Goal: Find specific page/section: Find specific page/section

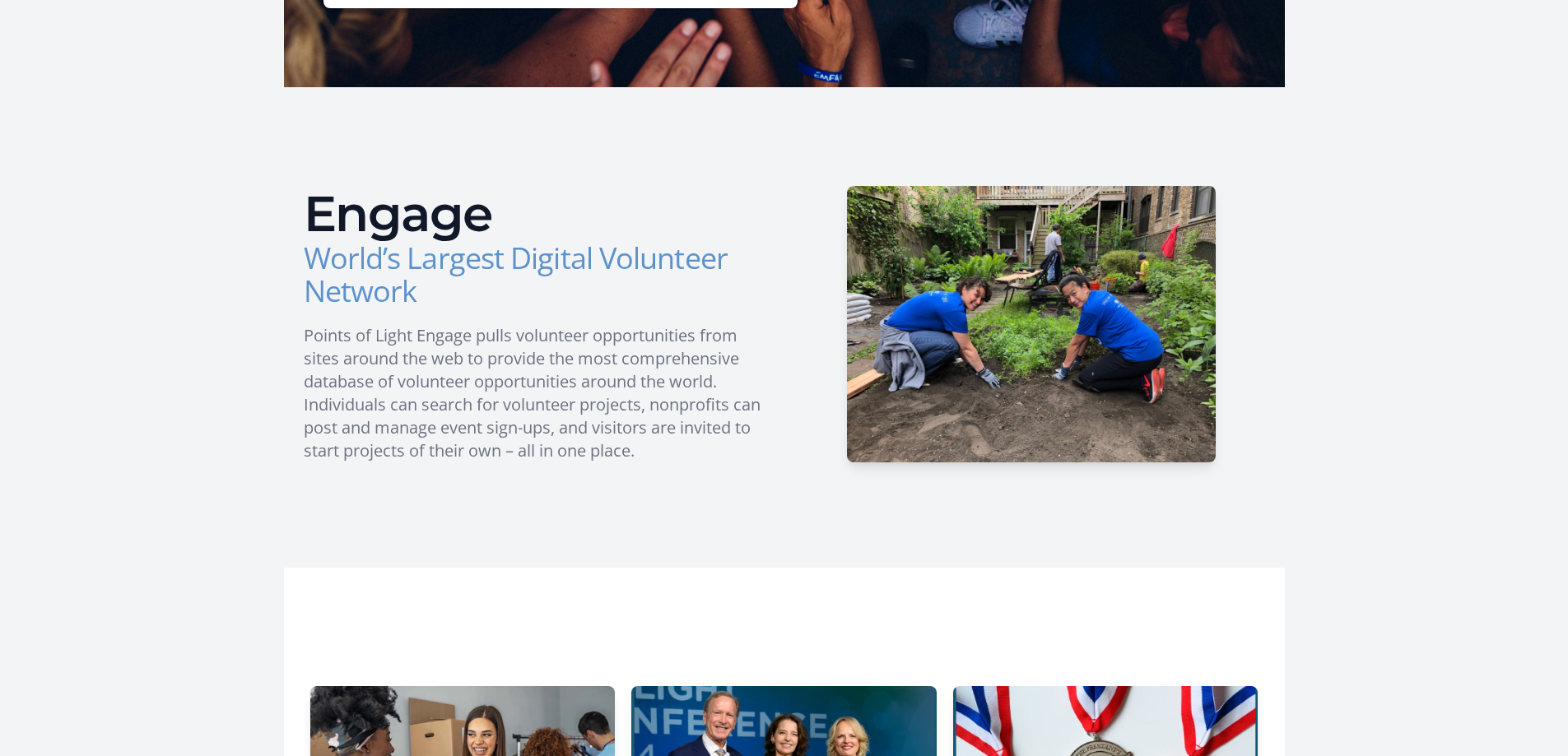
drag, startPoint x: 1567, startPoint y: 245, endPoint x: 1579, endPoint y: 326, distance: 81.9
click at [1567, 326] on html "Home Search Register My Organization FAQs Sign In" at bounding box center [784, 533] width 1568 height 2056
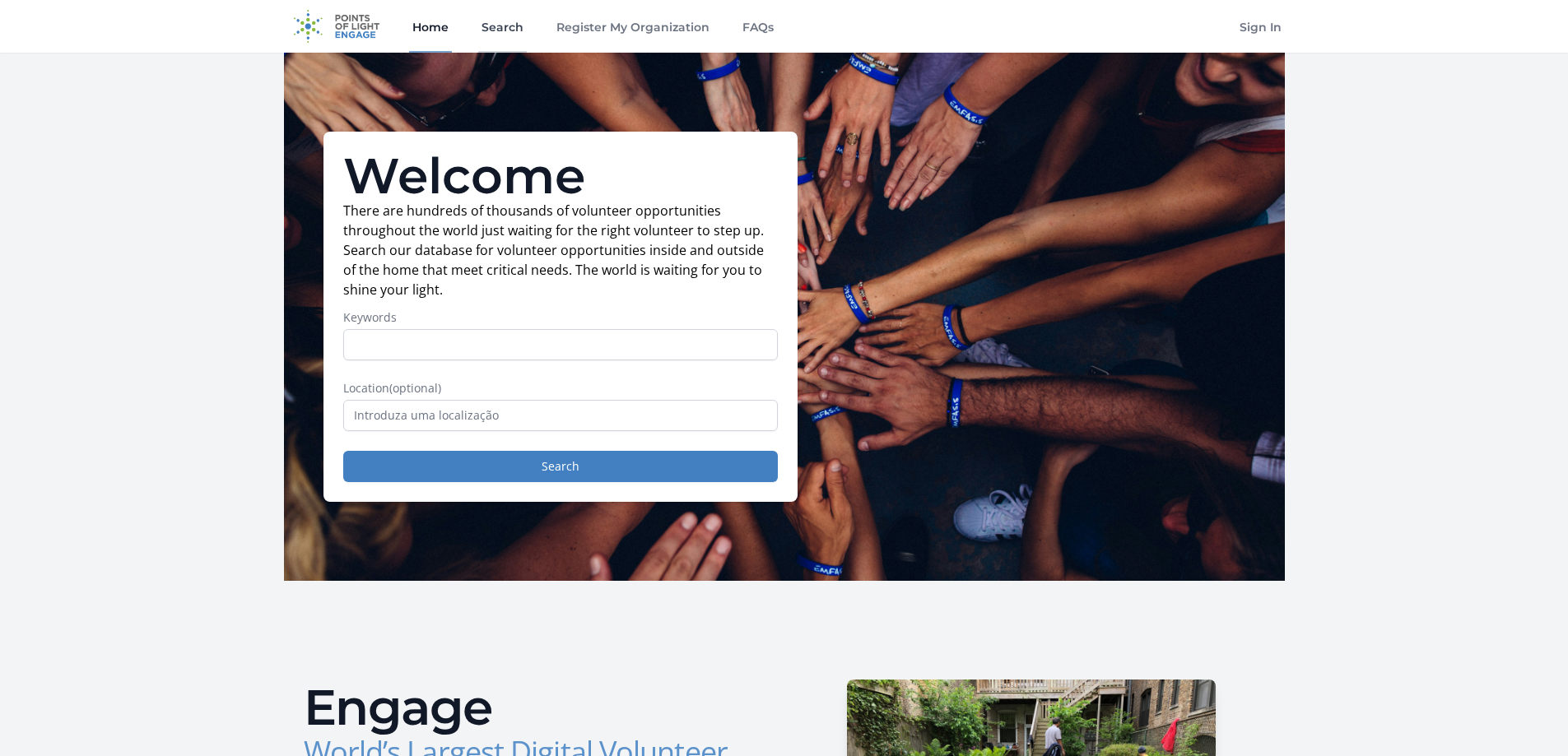
click at [474, 28] on div "Home Search Register My Organization FAQs" at bounding box center [593, 26] width 368 height 52
click at [499, 25] on link "Search" at bounding box center [502, 26] width 49 height 52
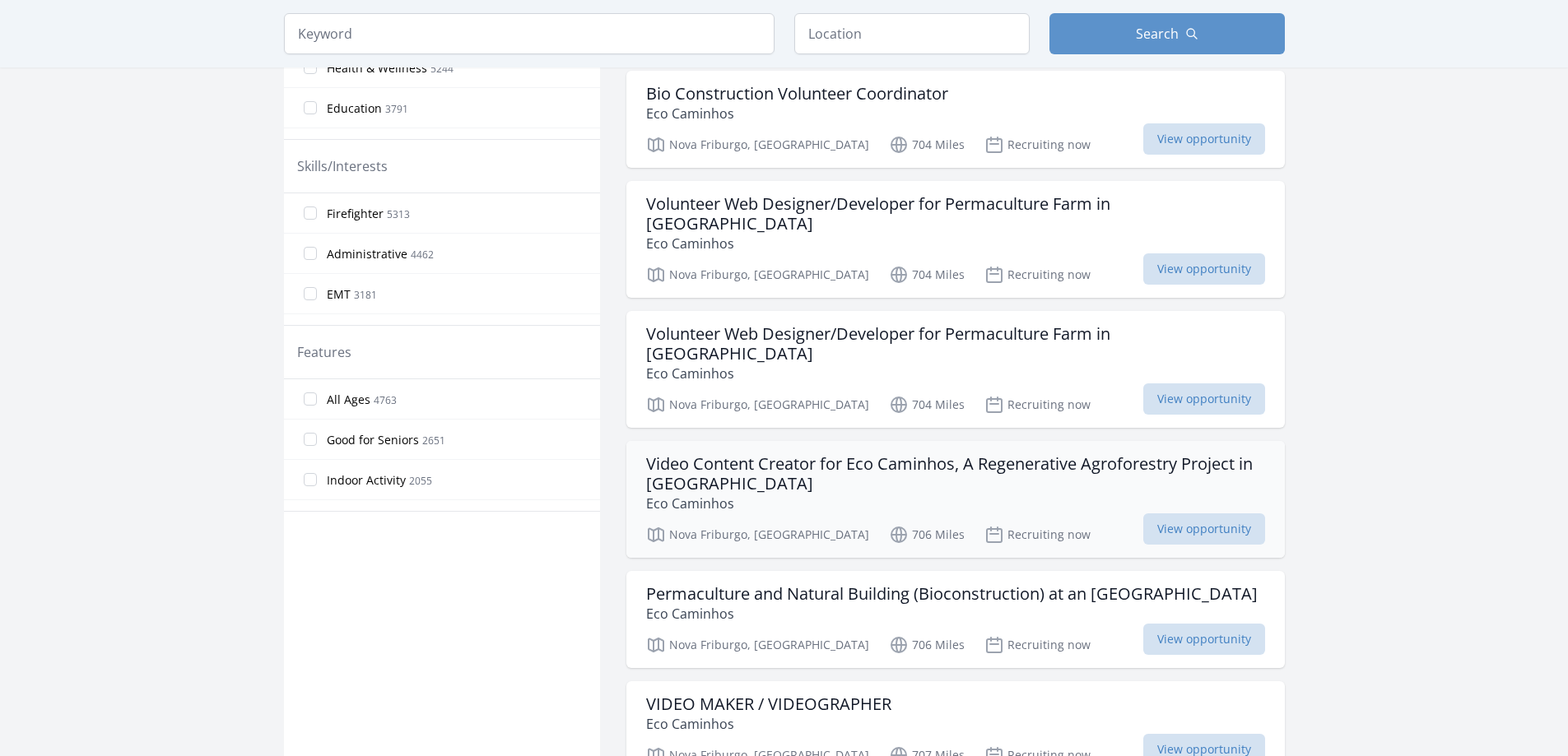
scroll to position [658, 0]
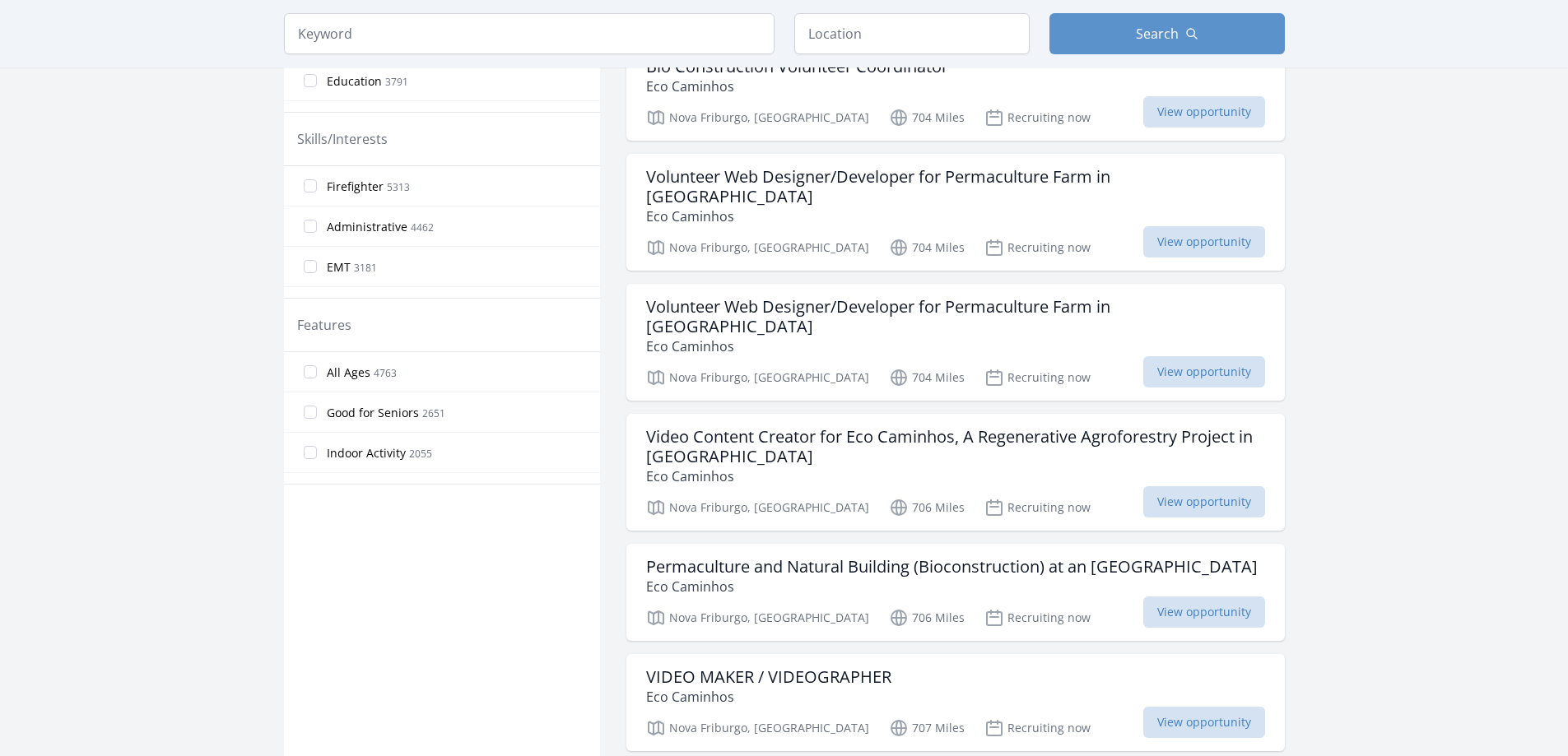
drag, startPoint x: 847, startPoint y: 392, endPoint x: 1344, endPoint y: 376, distance: 497.3
click at [1347, 376] on main "Keyword Location Search Active filters Clear filters" at bounding box center [784, 729] width 1568 height 2669
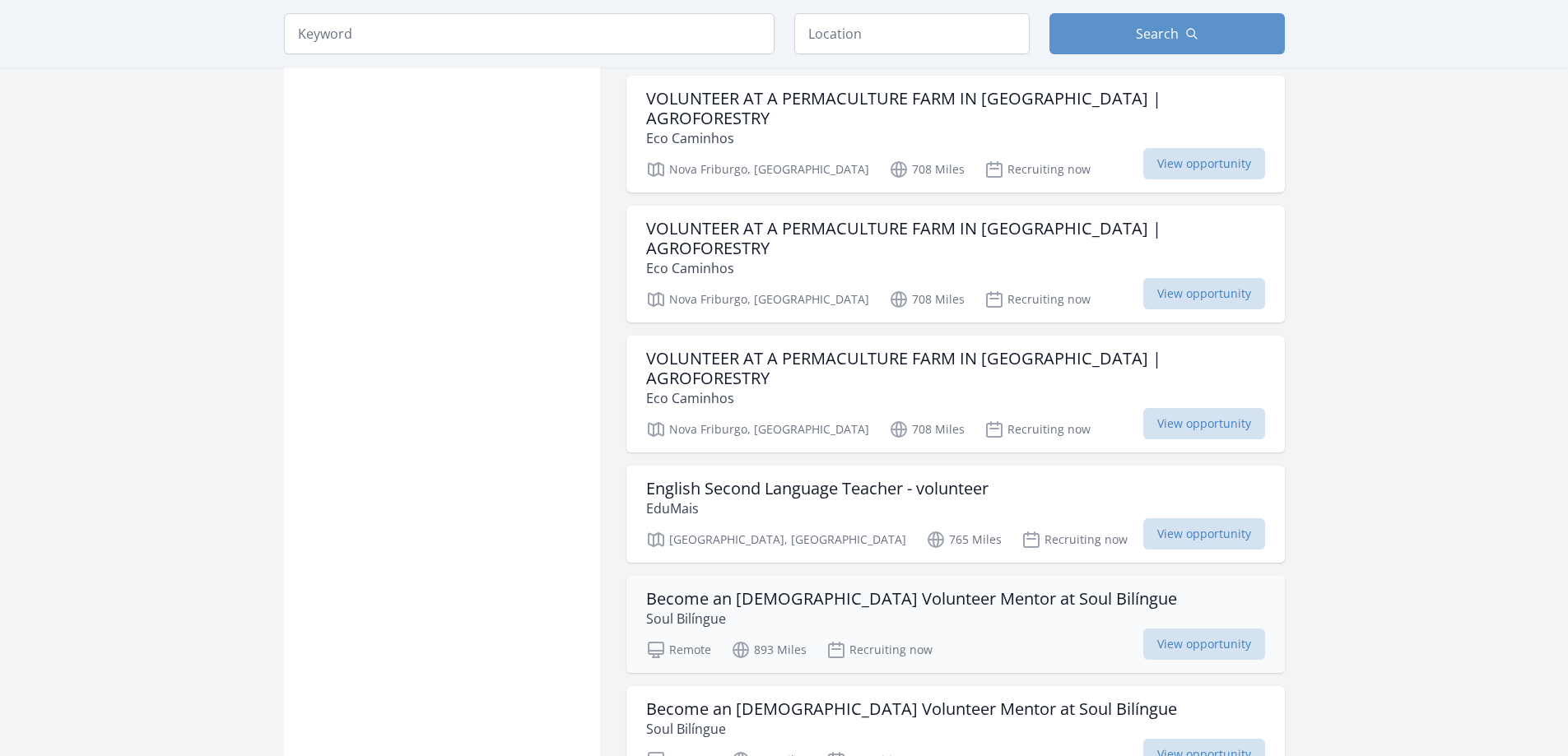
scroll to position [1727, 0]
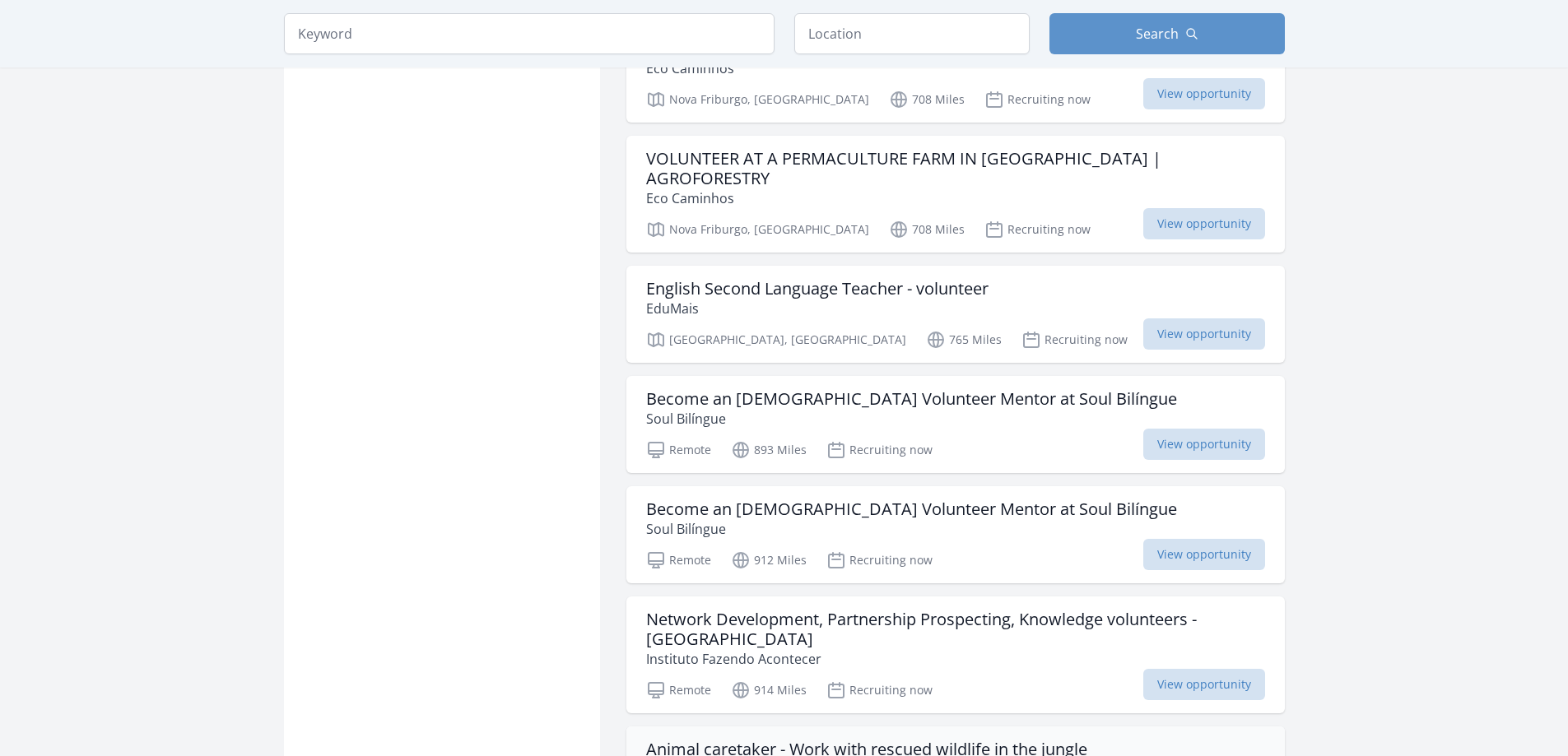
scroll to position [1974, 0]
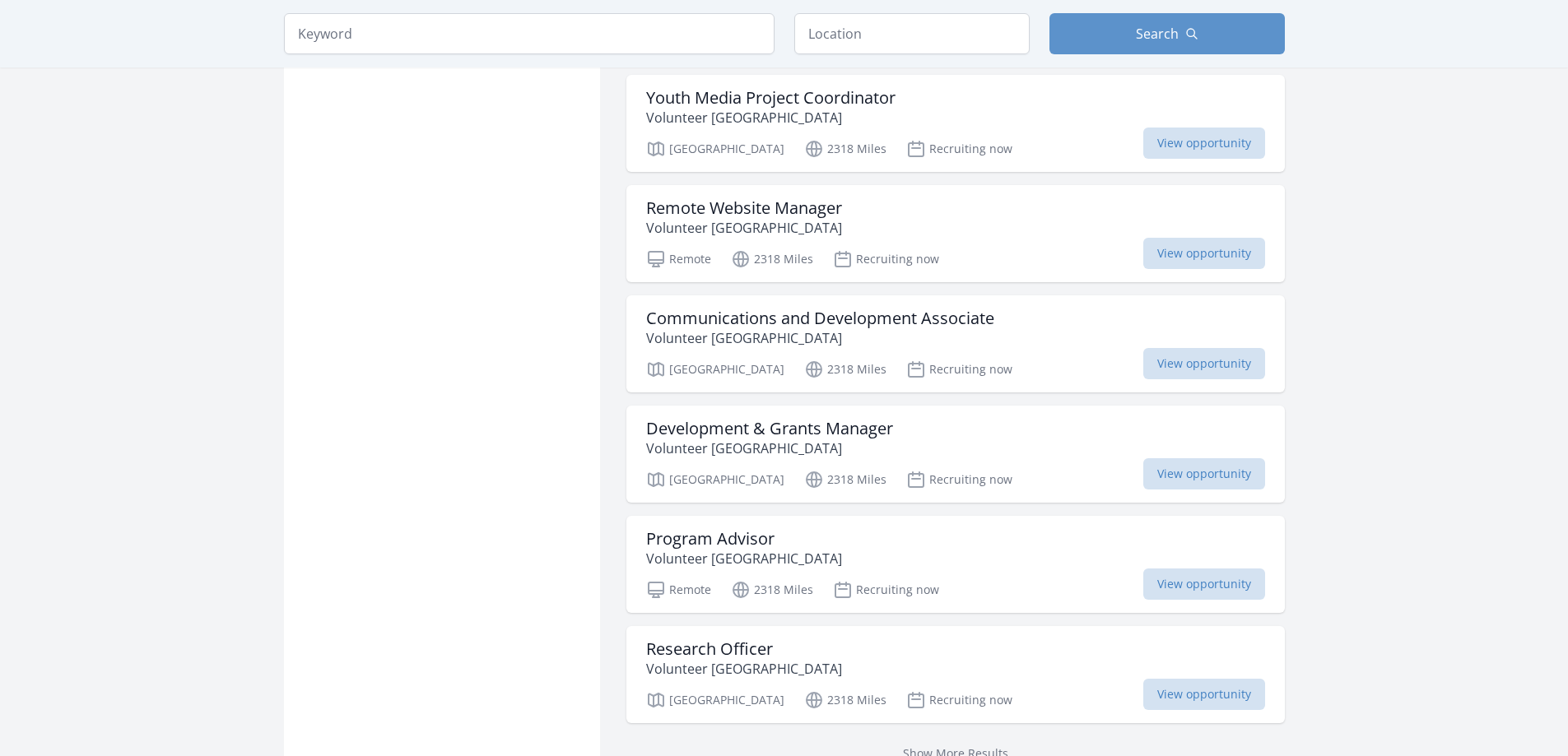
scroll to position [6508, 0]
